Goal: Information Seeking & Learning: Learn about a topic

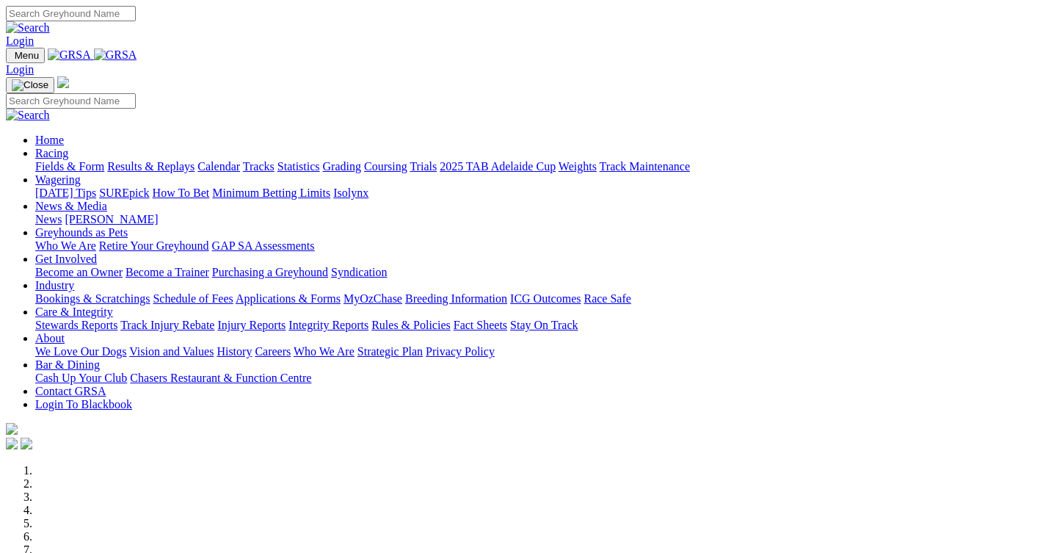
scroll to position [440, 0]
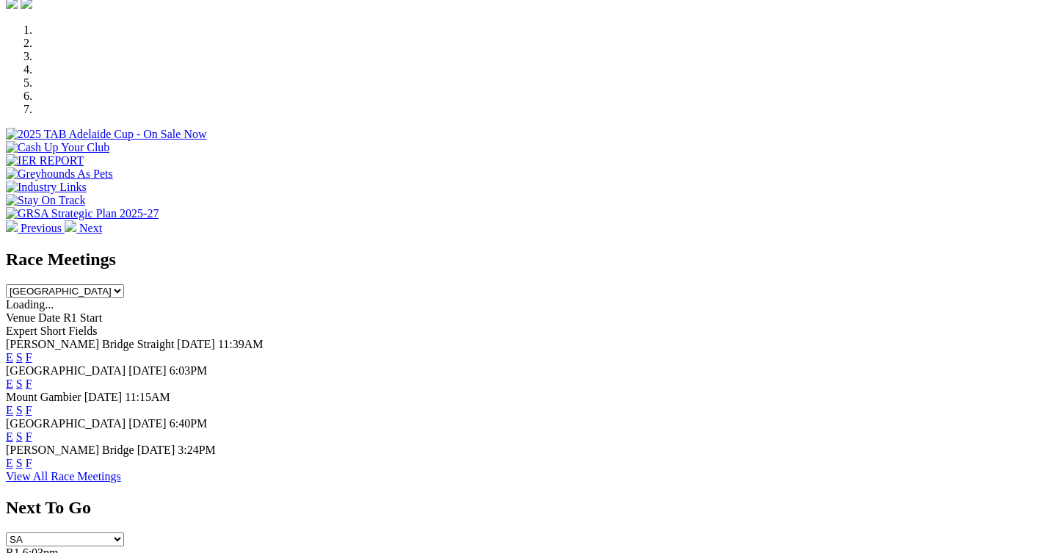
click at [32, 456] on link "F" at bounding box center [29, 462] width 7 height 12
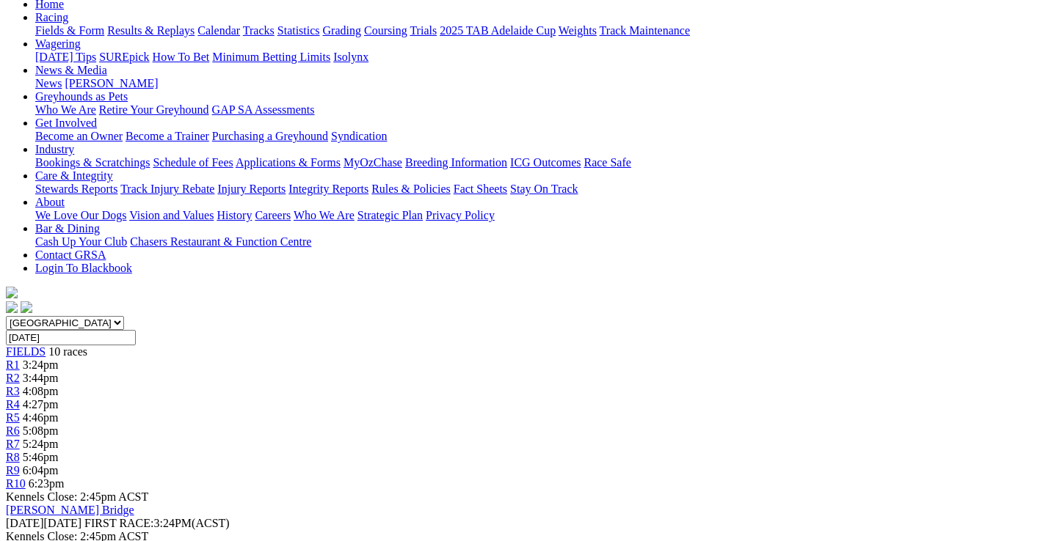
scroll to position [220, 0]
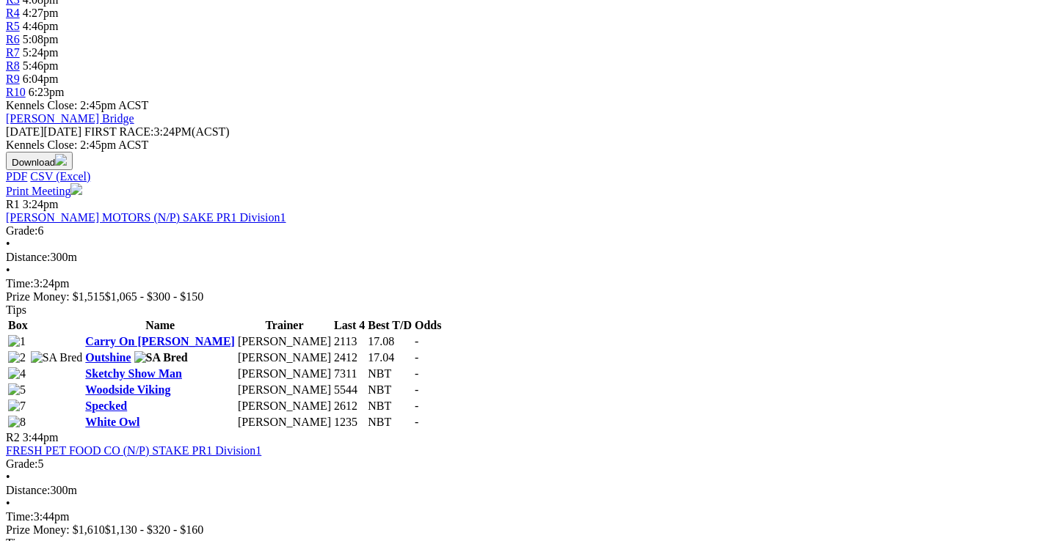
scroll to position [587, 0]
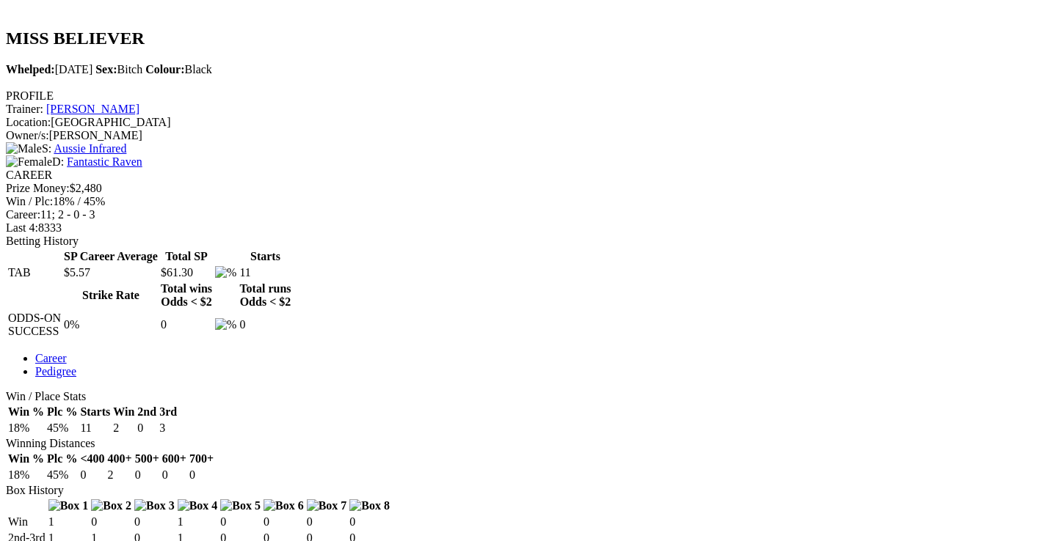
scroll to position [514, 0]
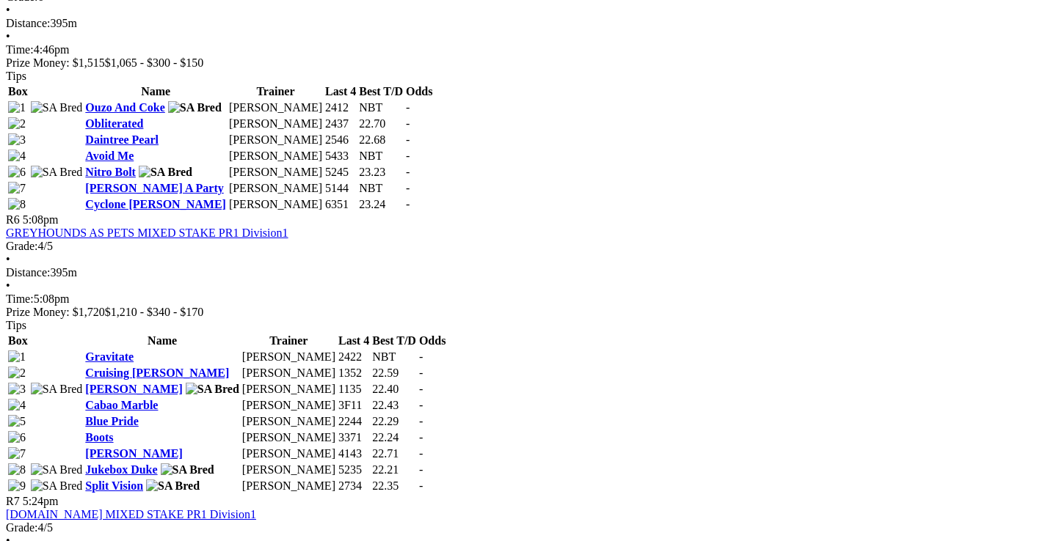
scroll to position [1761, 0]
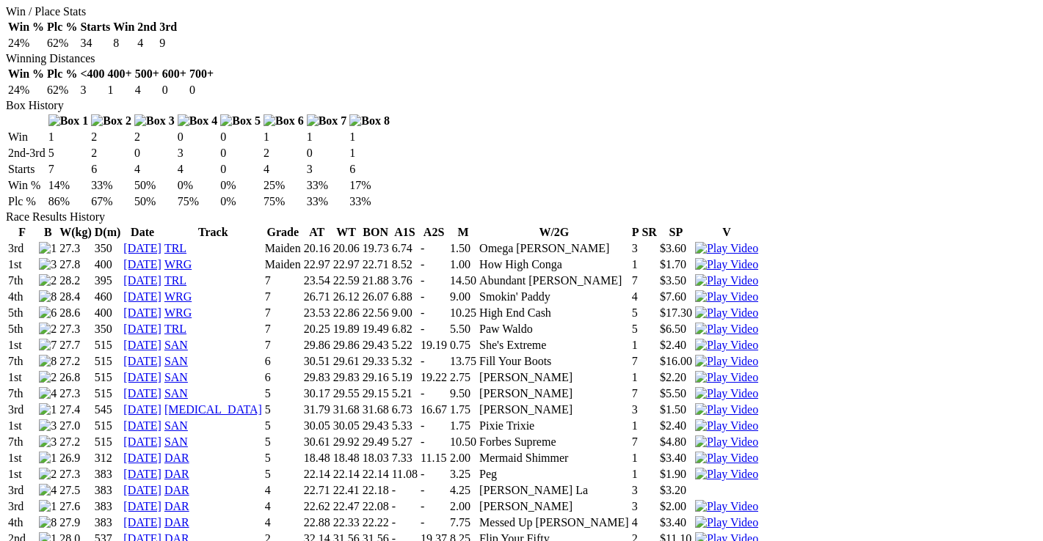
scroll to position [1027, 0]
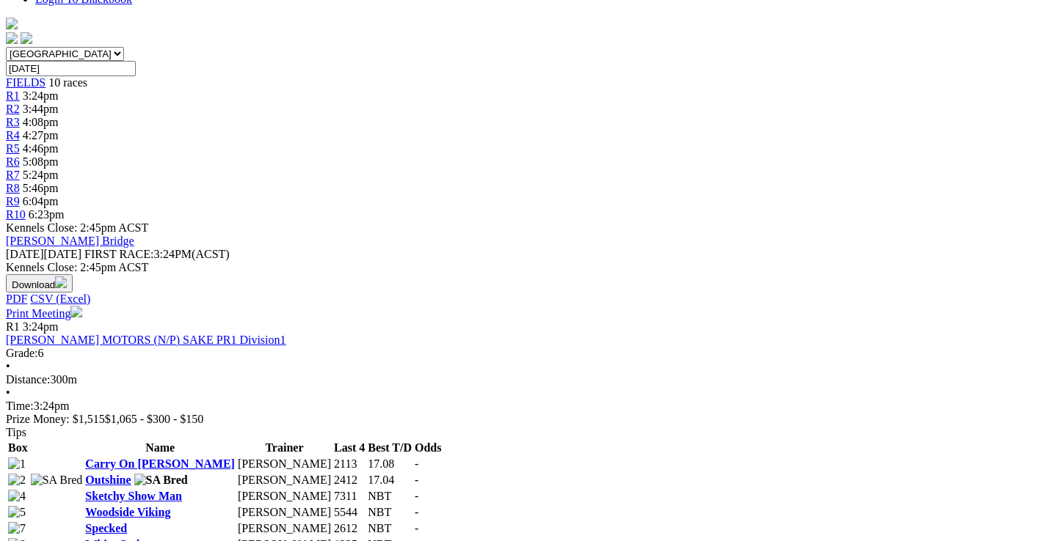
scroll to position [514, 0]
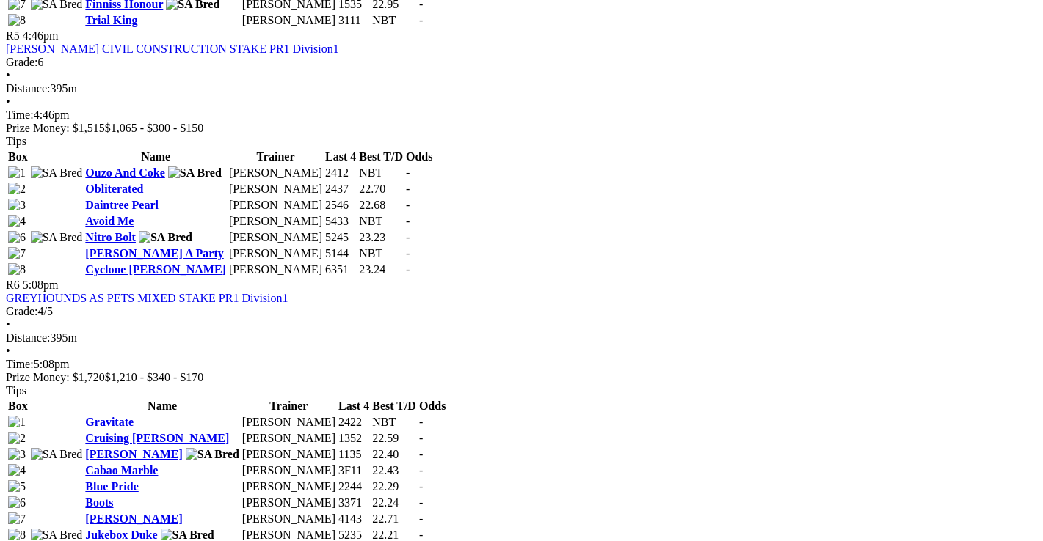
scroll to position [1688, 0]
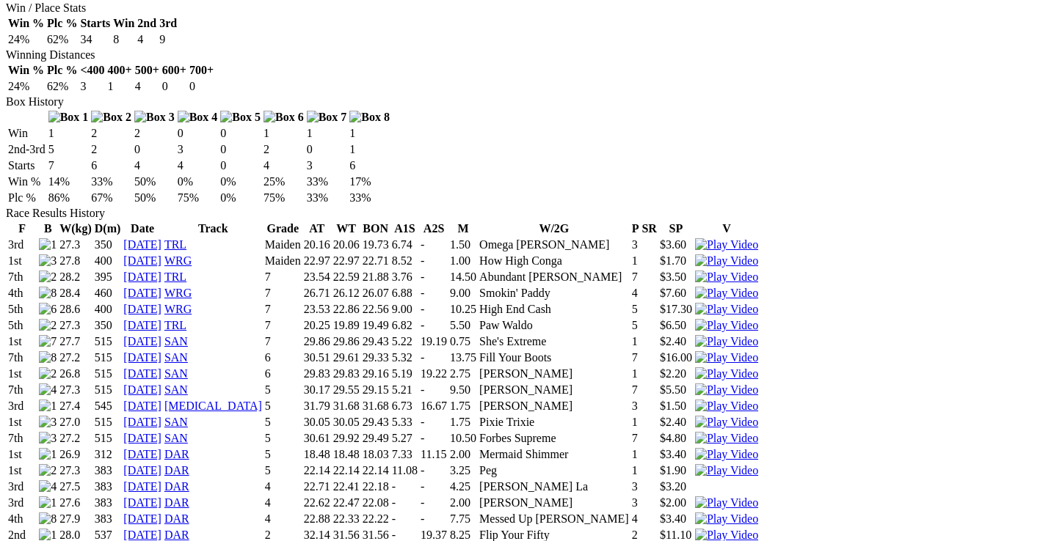
scroll to position [880, 0]
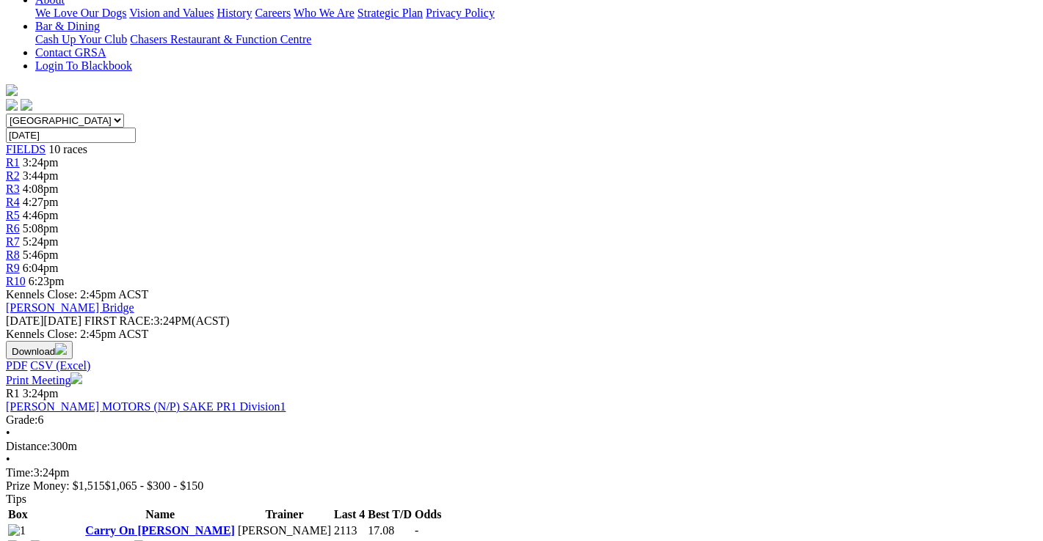
scroll to position [293, 0]
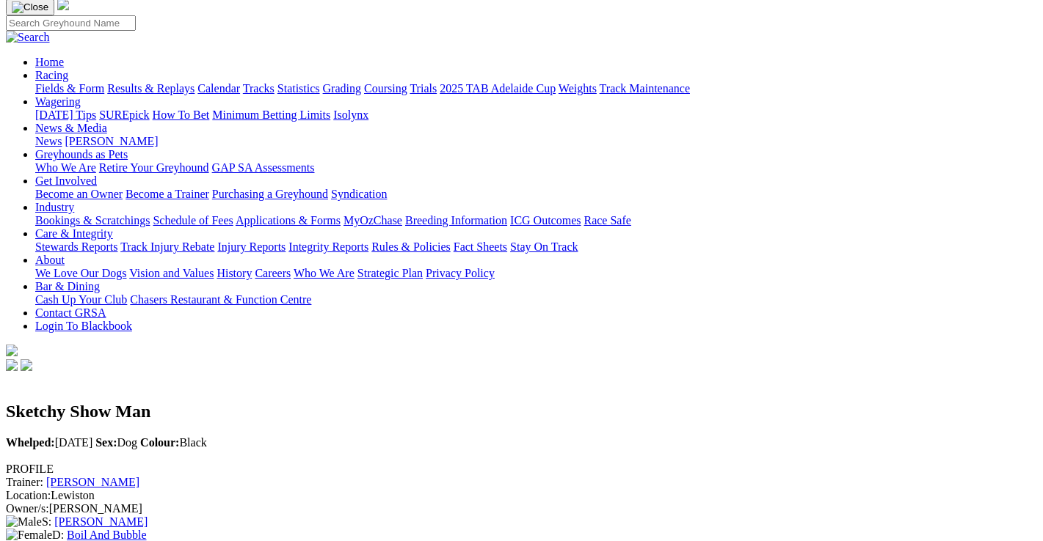
scroll to position [73, 0]
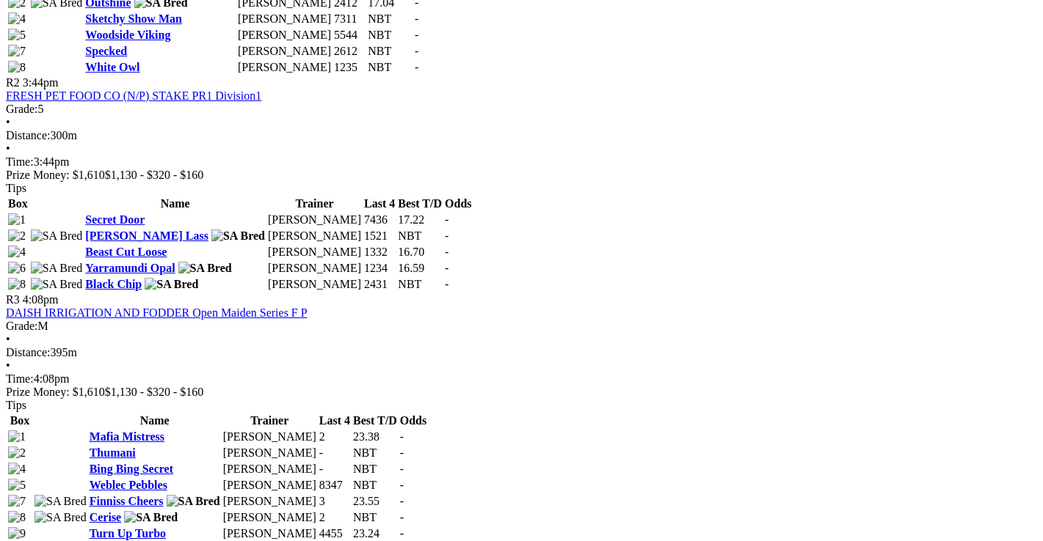
scroll to position [954, 0]
